Goal: Task Accomplishment & Management: Use online tool/utility

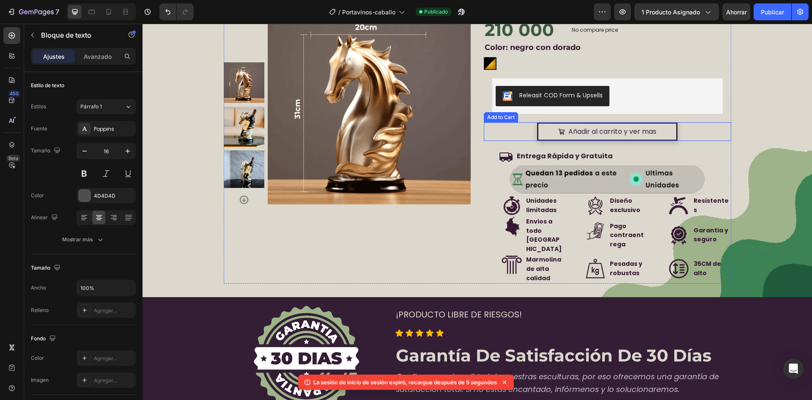
scroll to position [1739, 0]
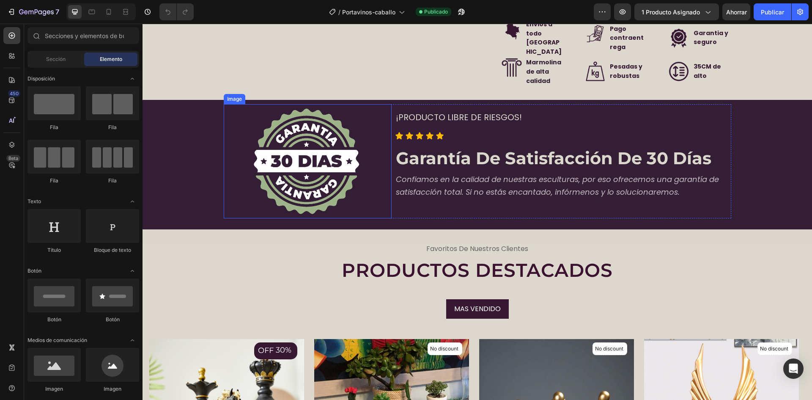
scroll to position [2326, 0]
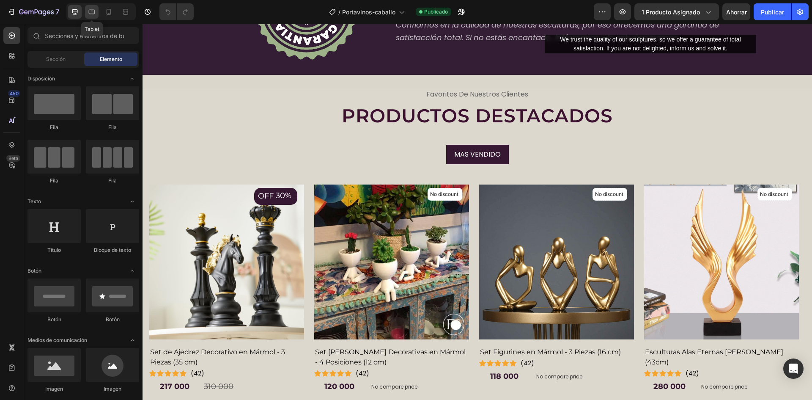
click at [90, 14] on icon at bounding box center [92, 12] width 6 height 5
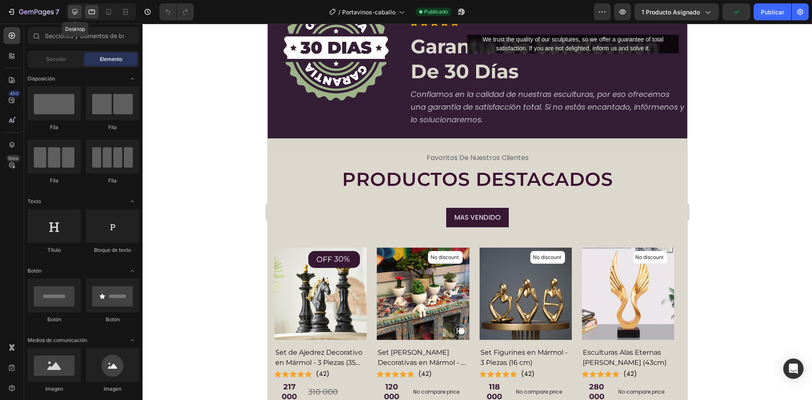
click at [78, 12] on icon at bounding box center [75, 12] width 8 height 8
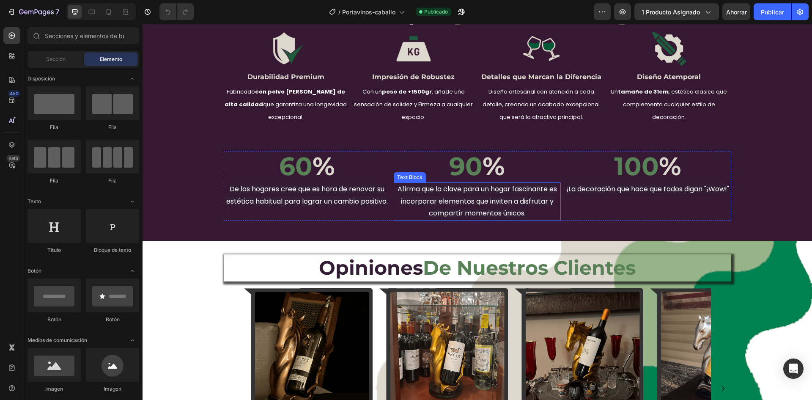
scroll to position [1334, 0]
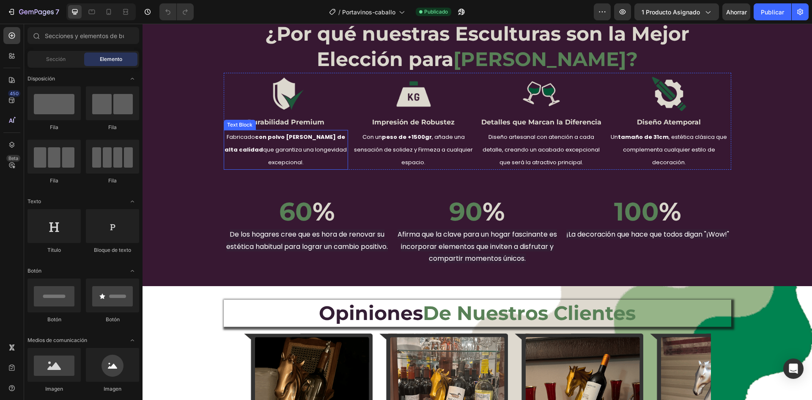
click at [250, 145] on p "Fabricado con polvo de marmol de alta calidad que garantiza una longevidad exce…" at bounding box center [286, 150] width 123 height 38
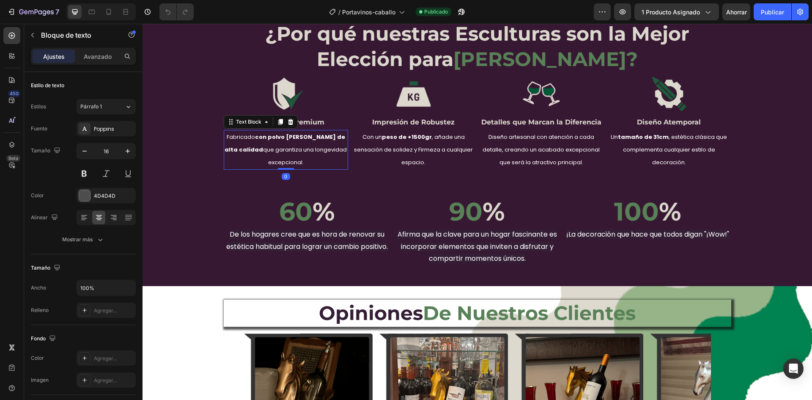
click at [250, 148] on strong "con polvo de marmol de alta calidad" at bounding box center [285, 143] width 121 height 21
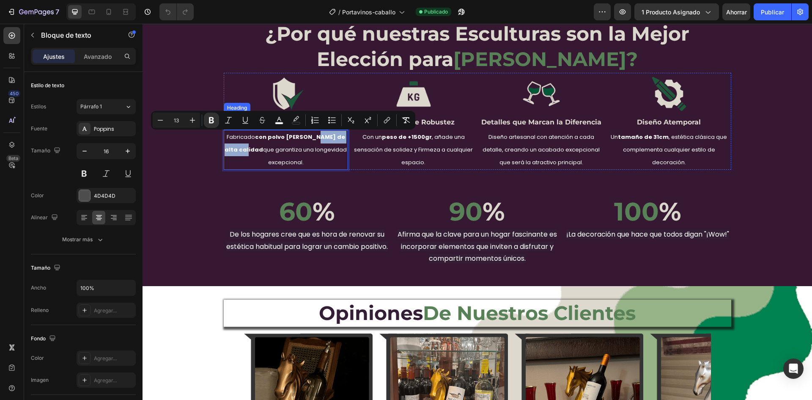
drag, startPoint x: 250, startPoint y: 148, endPoint x: 327, endPoint y: 133, distance: 78.3
click at [318, 129] on div "Image Durabilidad Premium Heading Fabricado con polvo de marmol de alta calidad…" at bounding box center [286, 122] width 124 height 95
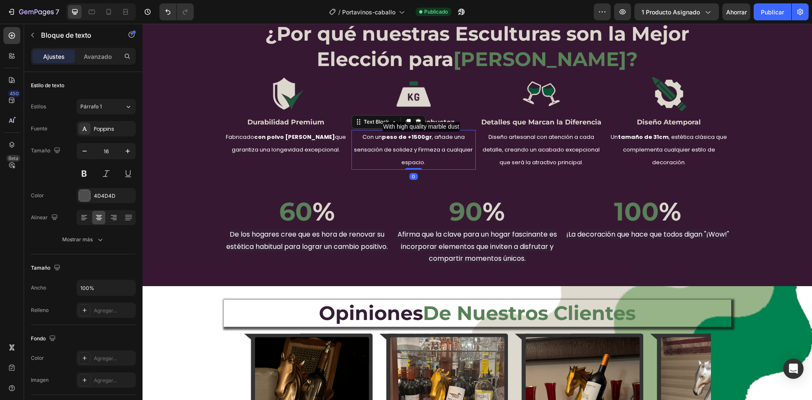
click at [426, 140] on strong "peso de +1500gr" at bounding box center [407, 137] width 50 height 8
click at [766, 10] on font "Publicar" at bounding box center [772, 11] width 23 height 7
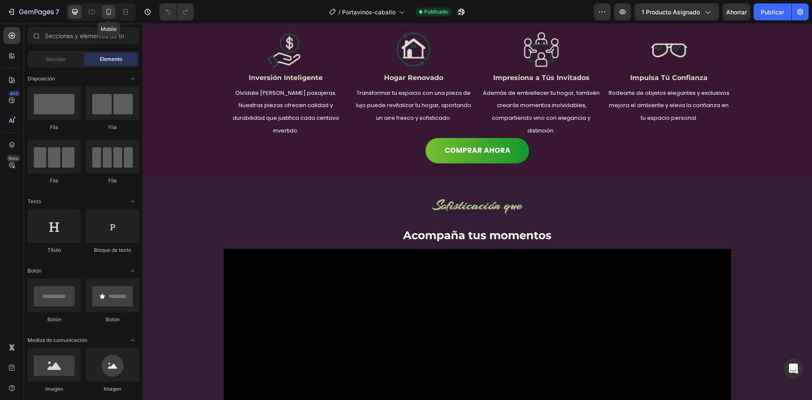
click at [109, 14] on icon at bounding box center [109, 12] width 5 height 6
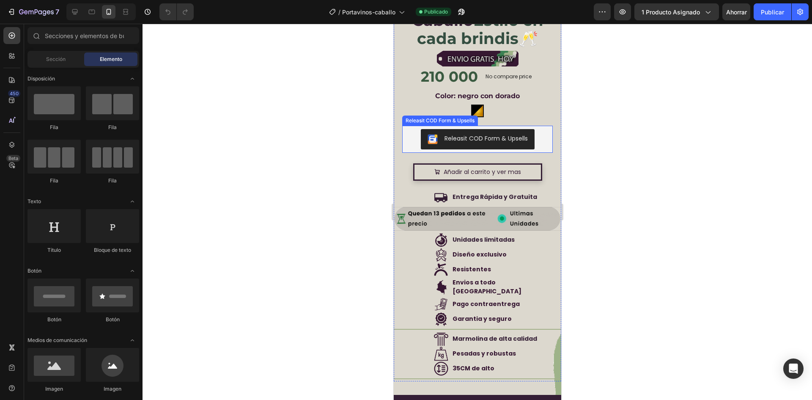
scroll to position [2311, 0]
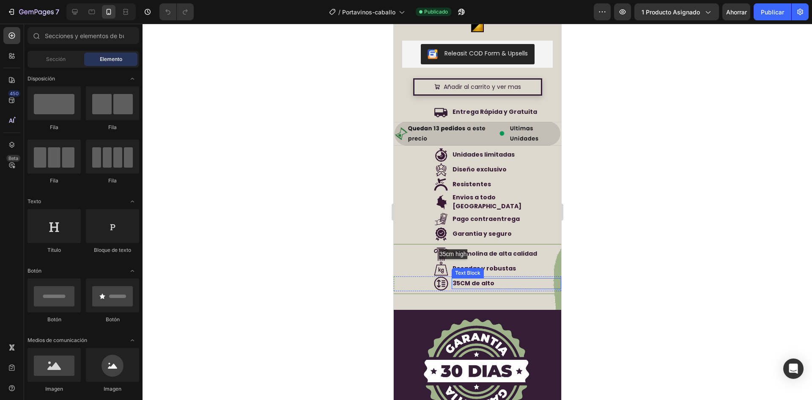
click at [456, 279] on strong "35CM de alto" at bounding box center [473, 283] width 42 height 8
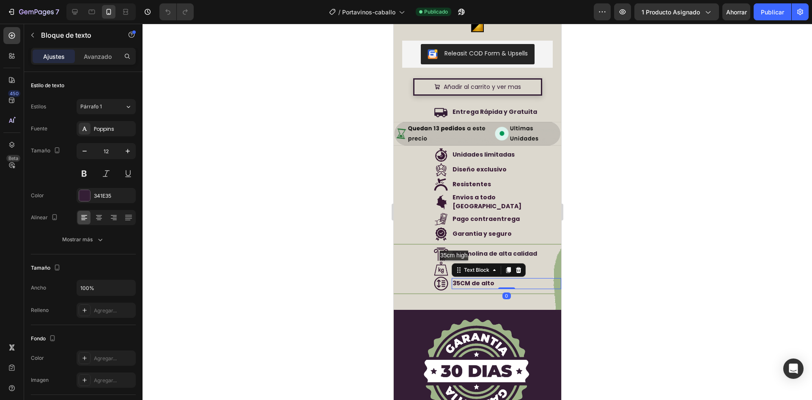
click at [457, 279] on strong "35CM de alto" at bounding box center [473, 283] width 42 height 8
click at [277, 234] on div at bounding box center [478, 212] width 670 height 376
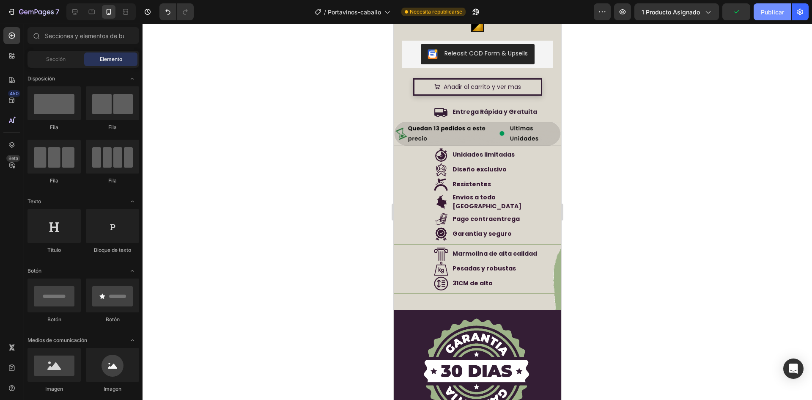
click at [769, 13] on font "Publicar" at bounding box center [772, 11] width 23 height 7
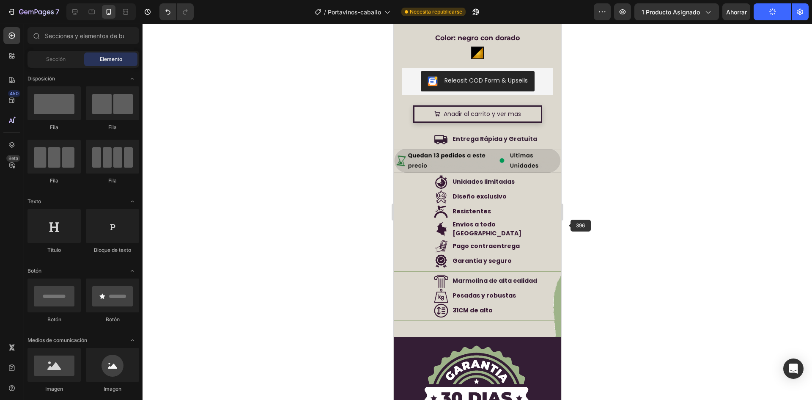
scroll to position [2269, 0]
